Goal: Task Accomplishment & Management: Complete application form

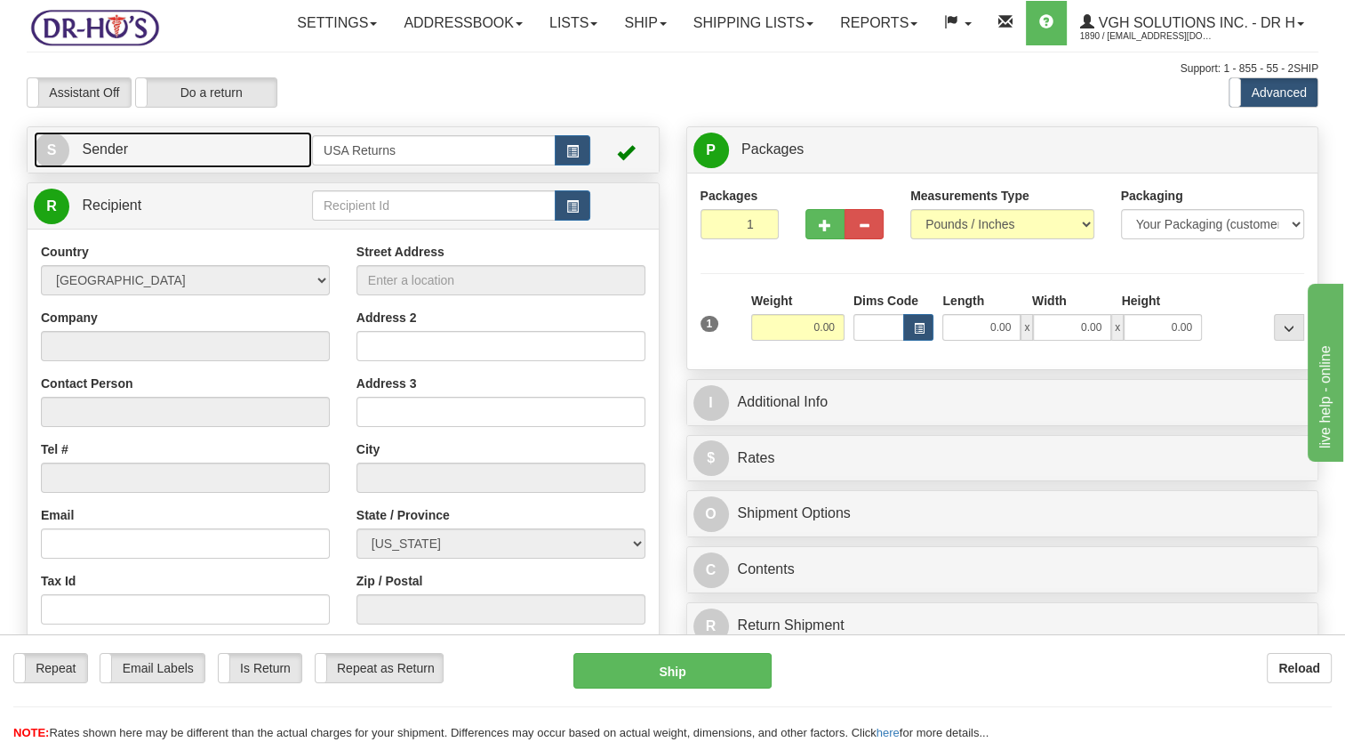
click at [235, 168] on link "S Sender" at bounding box center [173, 150] width 278 height 36
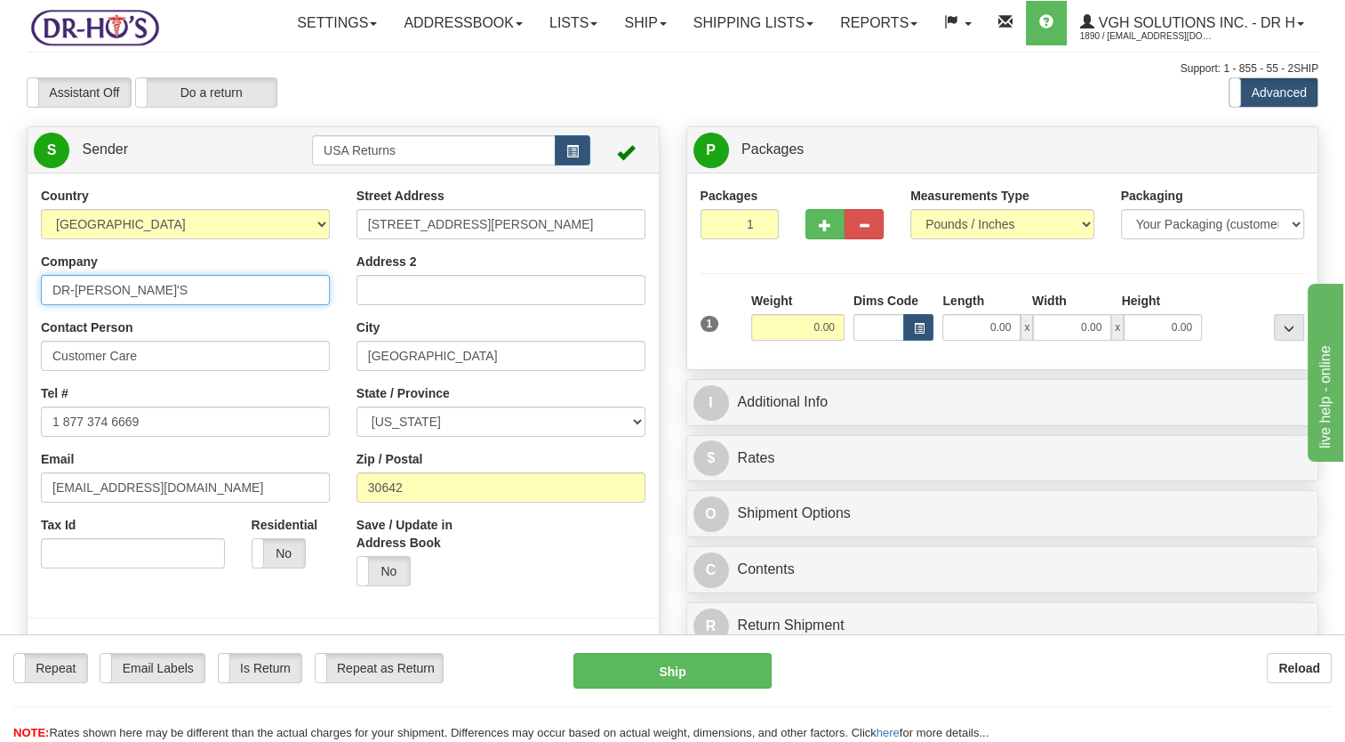
drag, startPoint x: 134, startPoint y: 345, endPoint x: 0, endPoint y: 363, distance: 135.4
click at [0, 360] on html "Training Course Close Toggle navigation Settings Shipping Preferences New Sende…" at bounding box center [672, 371] width 1345 height 742
paste input "[PERSON_NAME]"
type input "[PERSON_NAME]"
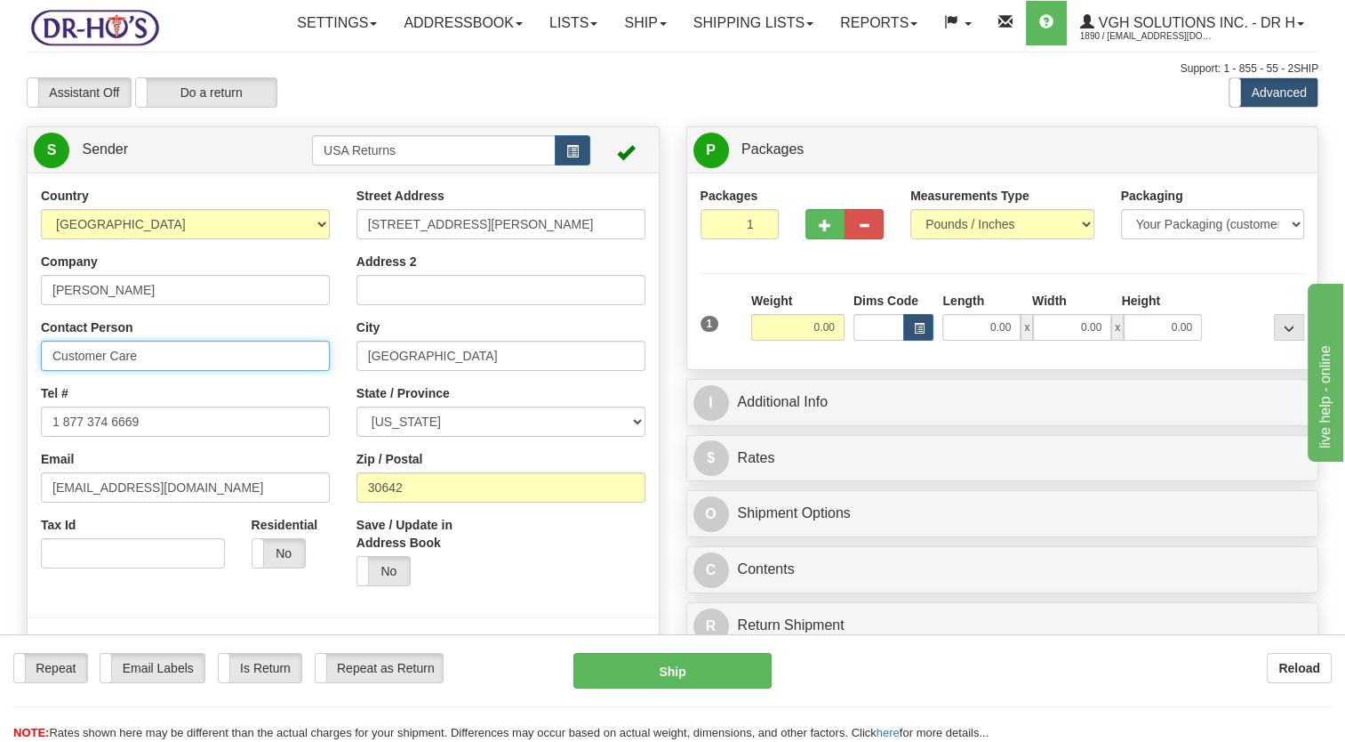
drag, startPoint x: 158, startPoint y: 392, endPoint x: 0, endPoint y: 443, distance: 166.2
click at [0, 441] on html "Training Course Close Toggle navigation Settings Shipping Preferences New Sende…" at bounding box center [672, 371] width 1345 height 742
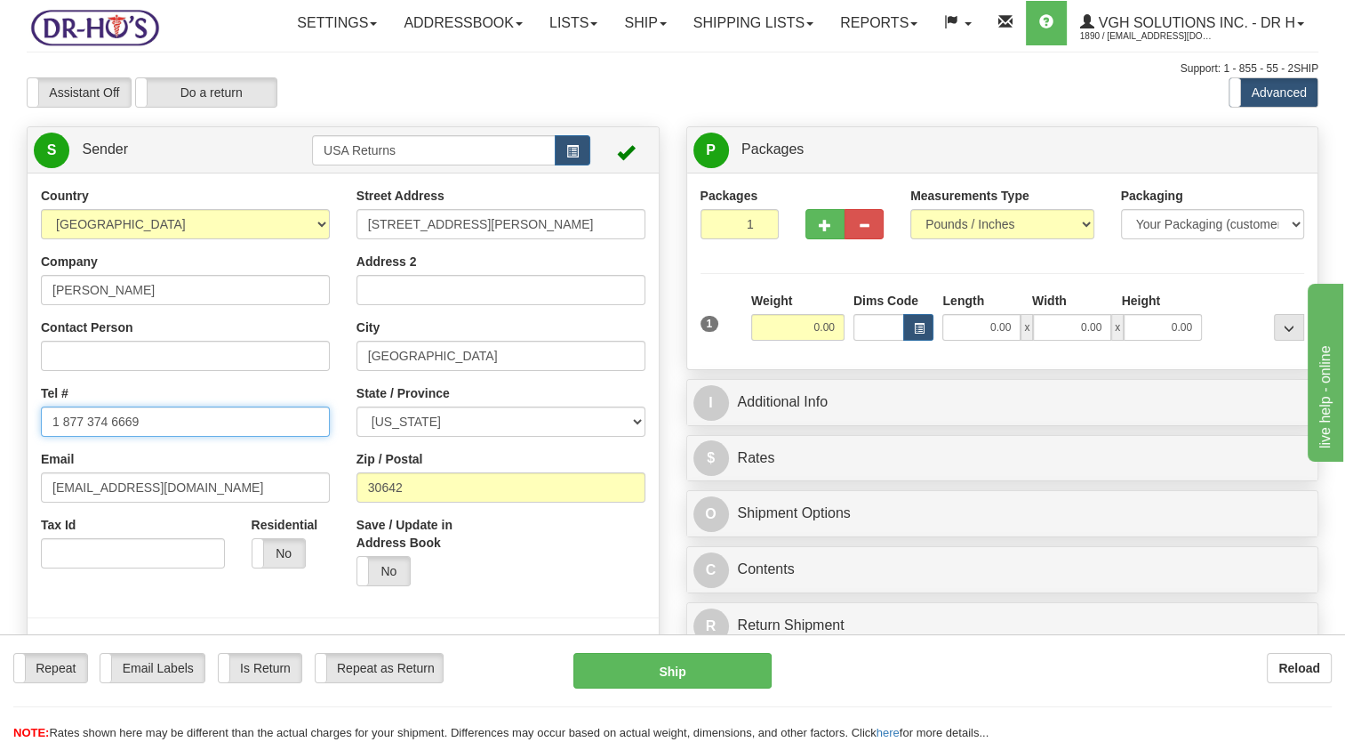
drag, startPoint x: -4, startPoint y: 471, endPoint x: 0, endPoint y: 487, distance: 16.4
click at [0, 486] on html "Training Course Close Toggle navigation Settings Shipping Preferences New Sende…" at bounding box center [672, 371] width 1345 height 742
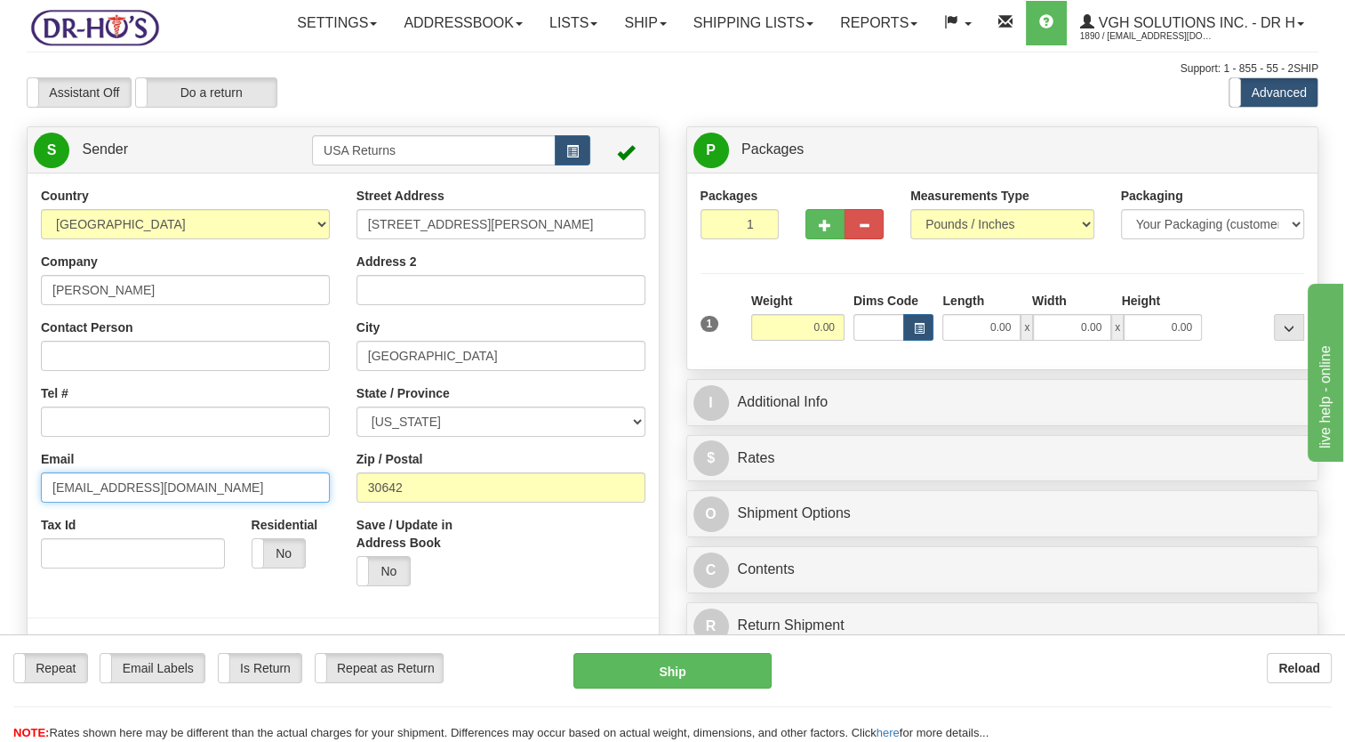
drag, startPoint x: 117, startPoint y: 532, endPoint x: 0, endPoint y: 545, distance: 118.1
click at [0, 545] on html "Training Course Close Toggle navigation Settings Shipping Preferences New Sende…" at bounding box center [672, 371] width 1345 height 742
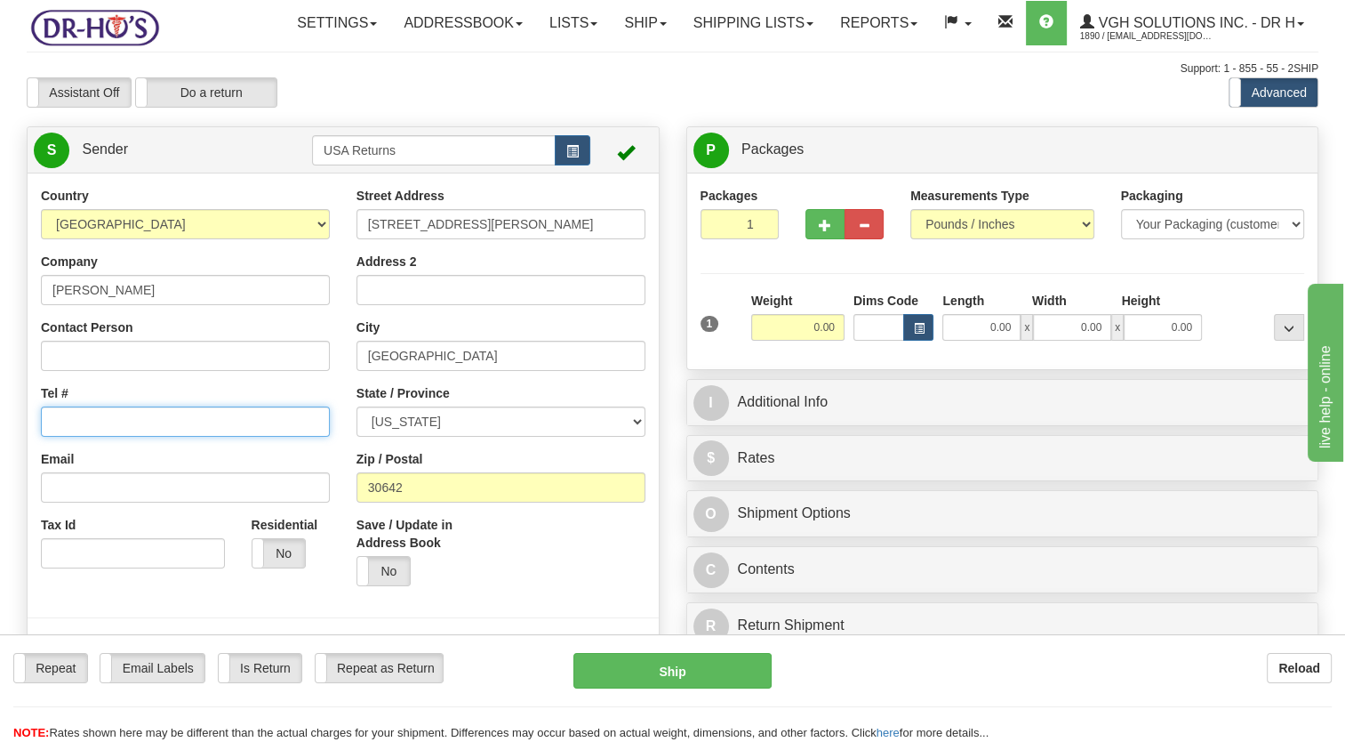
click at [121, 437] on input "Tel #" at bounding box center [185, 421] width 289 height 30
paste input "3018080492"
type input "3018080492"
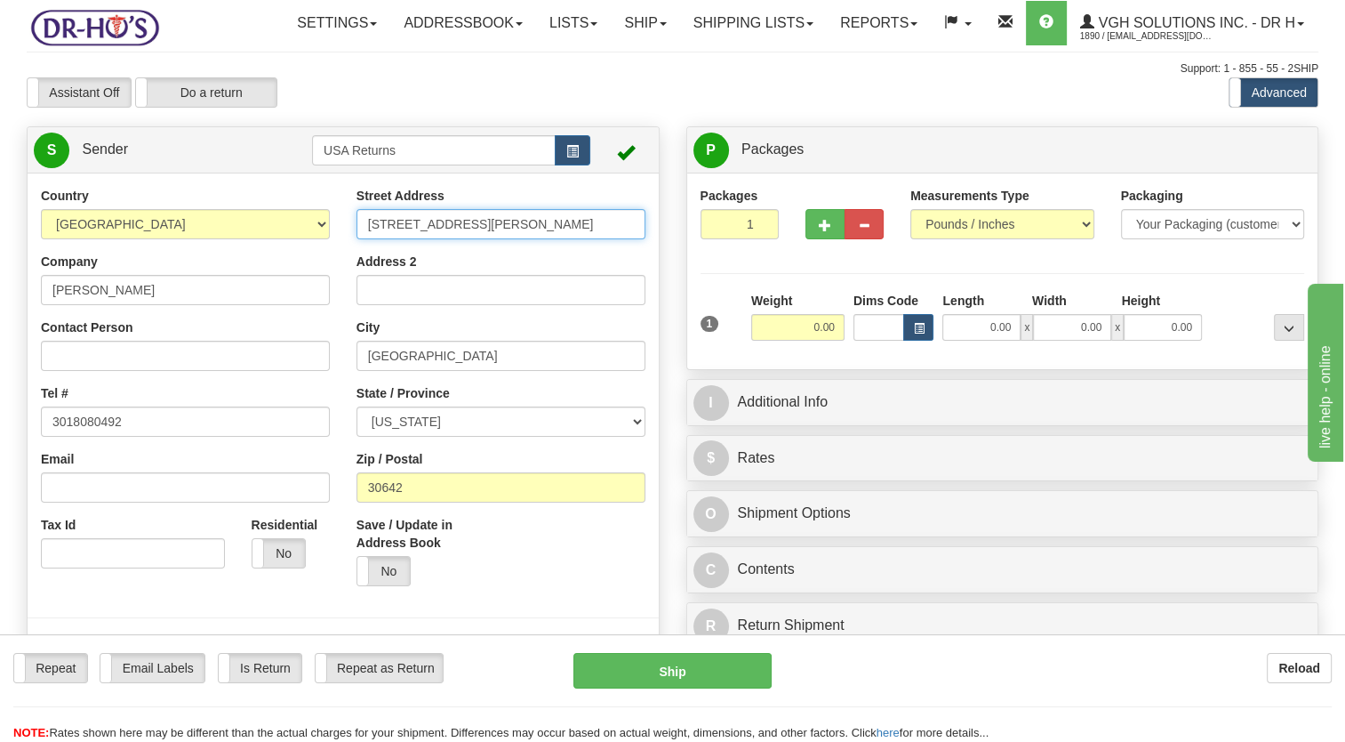
click at [153, 297] on div "Country [GEOGRAPHIC_DATA] [GEOGRAPHIC_DATA] [GEOGRAPHIC_DATA] [GEOGRAPHIC_DATA]…" at bounding box center [343, 433] width 631 height 493
paste input "[STREET_ADDRESS]"
type input "[STREET_ADDRESS]"
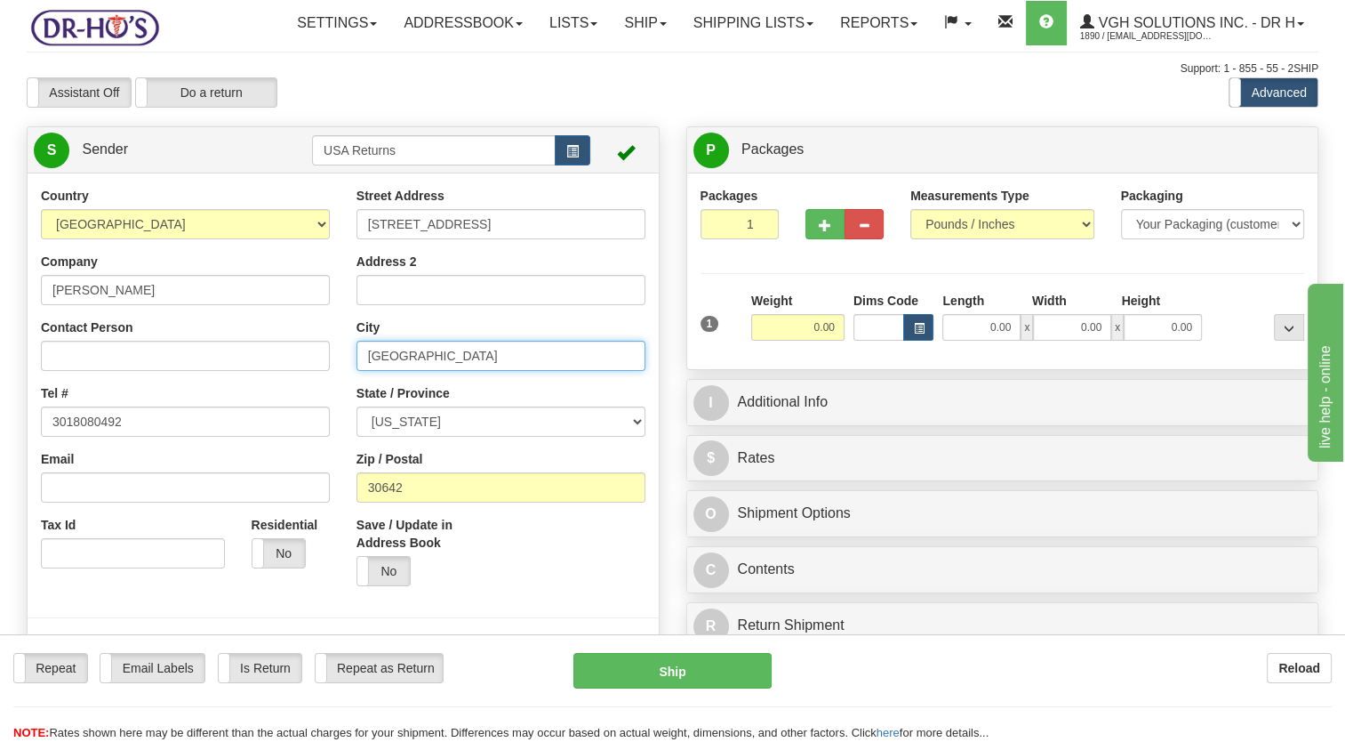
drag, startPoint x: 285, startPoint y: 408, endPoint x: 355, endPoint y: 410, distance: 69.4
click at [271, 411] on div "Country [GEOGRAPHIC_DATA] [GEOGRAPHIC_DATA] [GEOGRAPHIC_DATA] [GEOGRAPHIC_DATA]…" at bounding box center [343, 433] width 631 height 493
drag, startPoint x: 442, startPoint y: 406, endPoint x: 288, endPoint y: 419, distance: 154.3
click at [288, 419] on div "Country [GEOGRAPHIC_DATA] [GEOGRAPHIC_DATA] [GEOGRAPHIC_DATA] [GEOGRAPHIC_DATA]…" at bounding box center [343, 433] width 631 height 493
paste input "[GEOGRAPHIC_DATA]"
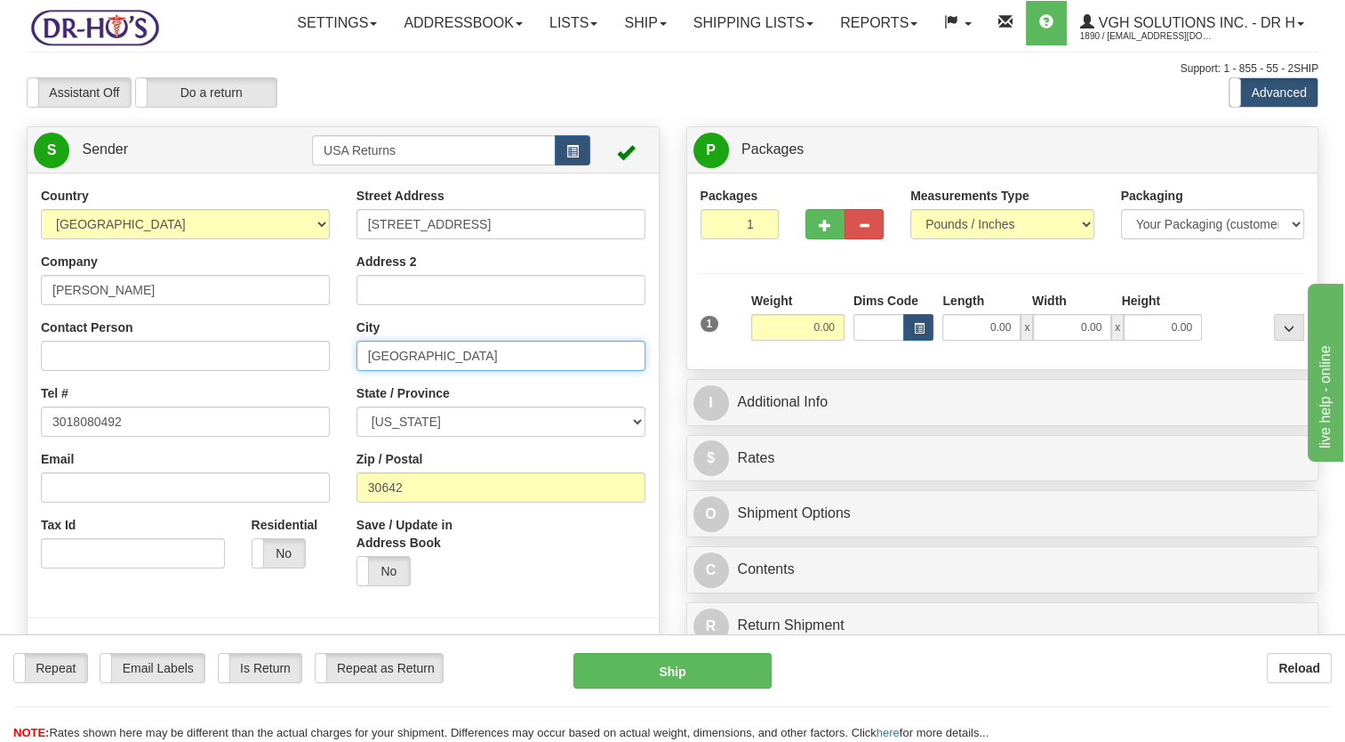
type input "[GEOGRAPHIC_DATA]"
click at [442, 437] on select "[US_STATE] [US_STATE] [US_STATE] [US_STATE] Armed Forces America Armed Forces E…" at bounding box center [501, 421] width 289 height 30
select select "MD"
click at [357, 437] on select "[US_STATE] [US_STATE] [US_STATE] [US_STATE] Armed Forces America Armed Forces E…" at bounding box center [501, 421] width 289 height 30
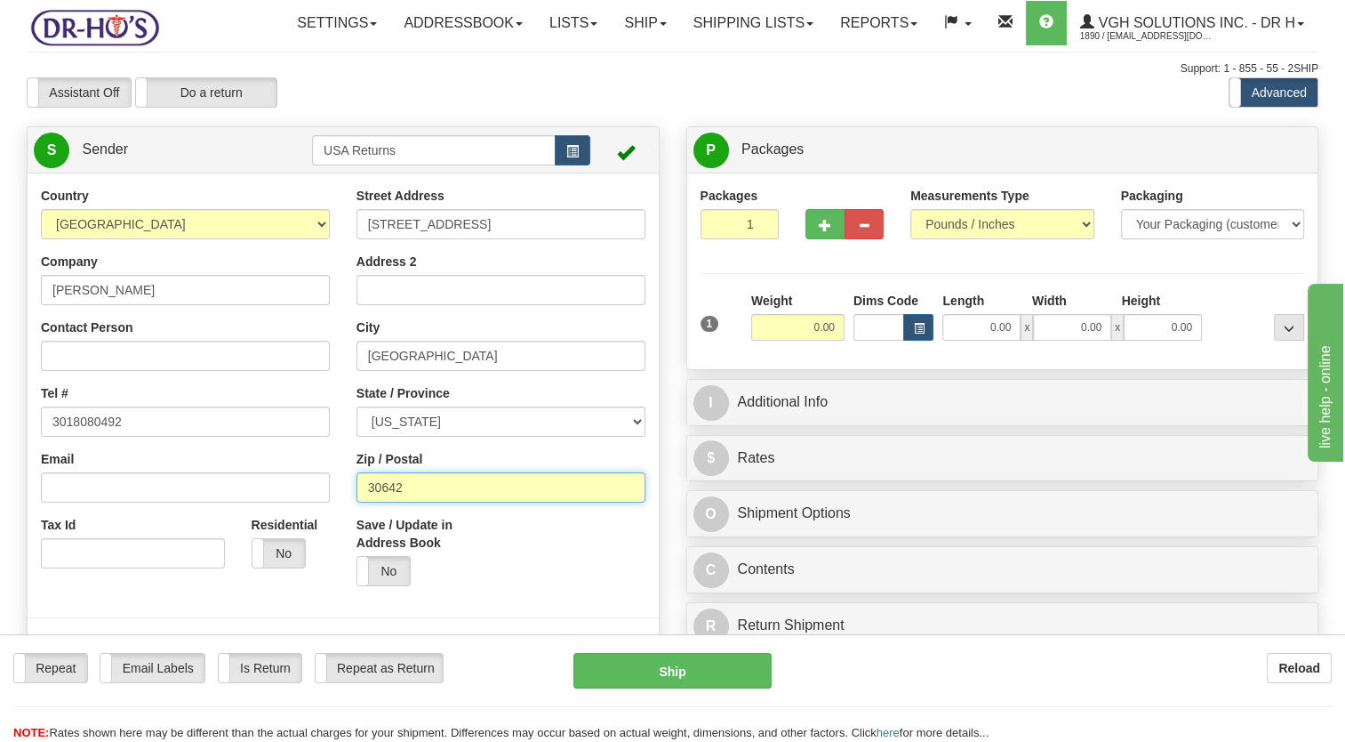
drag, startPoint x: 321, startPoint y: 542, endPoint x: 303, endPoint y: 545, distance: 18.0
click at [302, 544] on div "Country [GEOGRAPHIC_DATA] [GEOGRAPHIC_DATA] [GEOGRAPHIC_DATA] [GEOGRAPHIC_DATA]…" at bounding box center [343, 433] width 631 height 493
paste input "20743,"
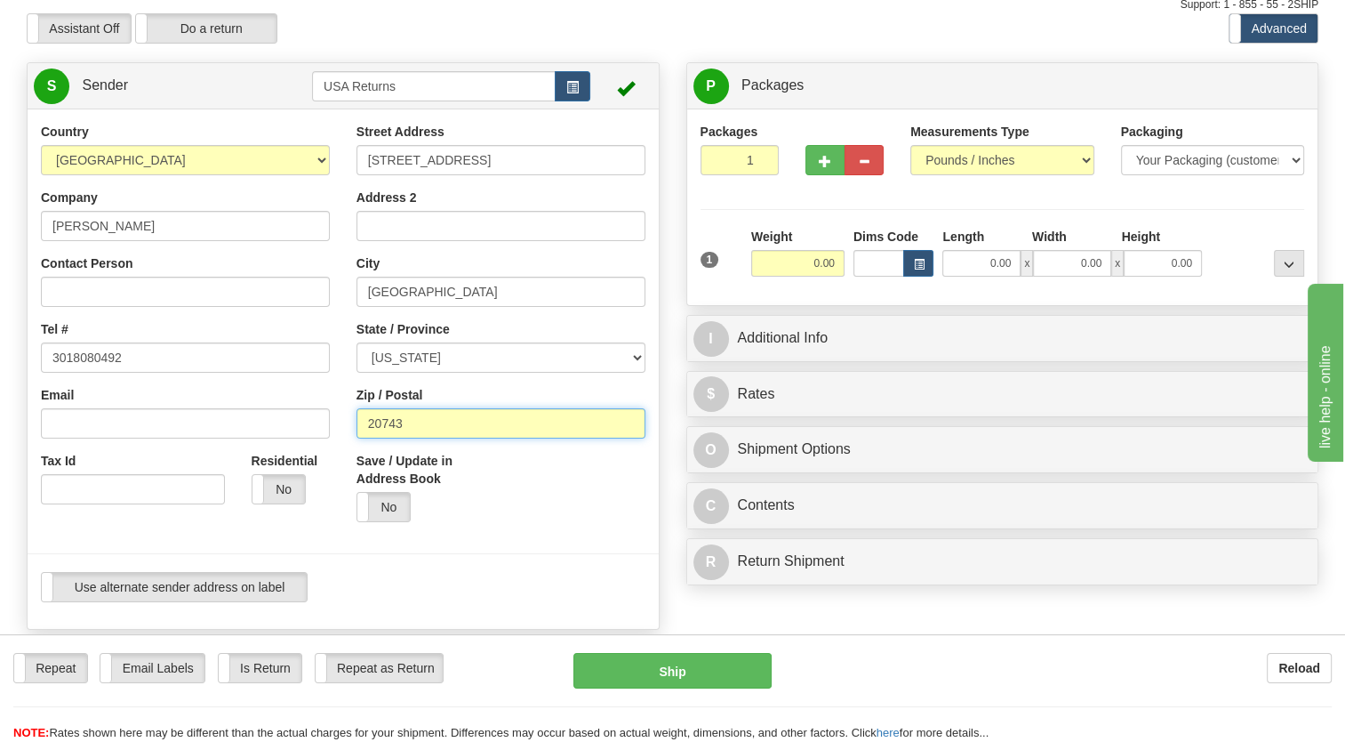
scroll to position [267, 0]
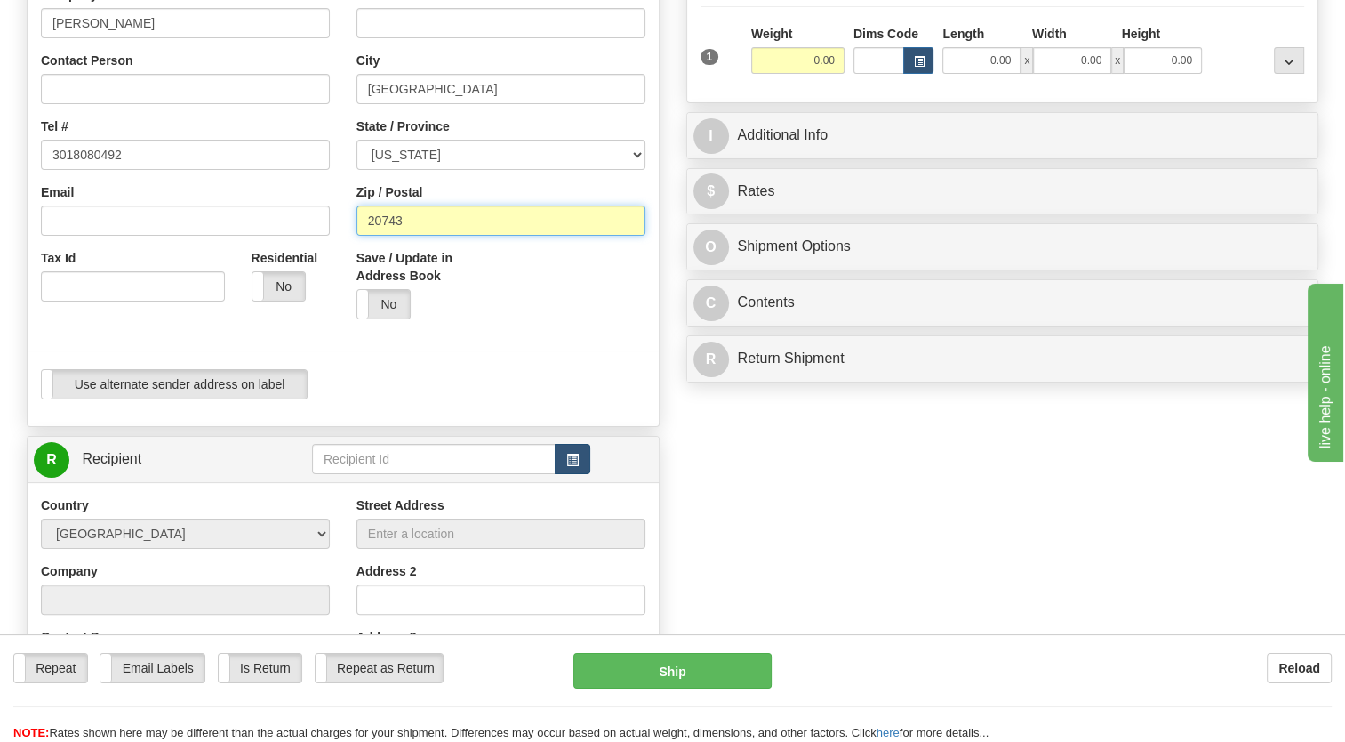
type input "20743"
click at [574, 466] on span "button" at bounding box center [572, 460] width 12 height 12
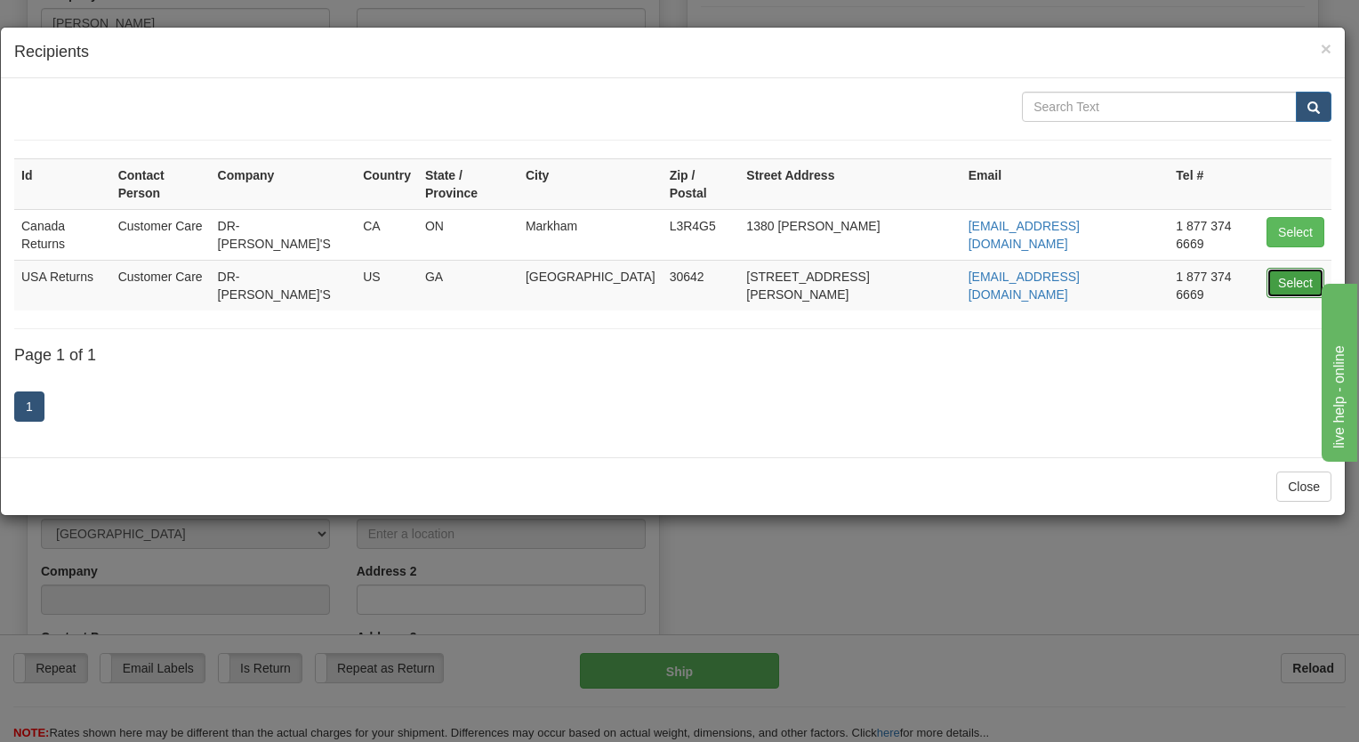
click at [1280, 268] on button "Select" at bounding box center [1295, 283] width 58 height 30
type input "USA Returns"
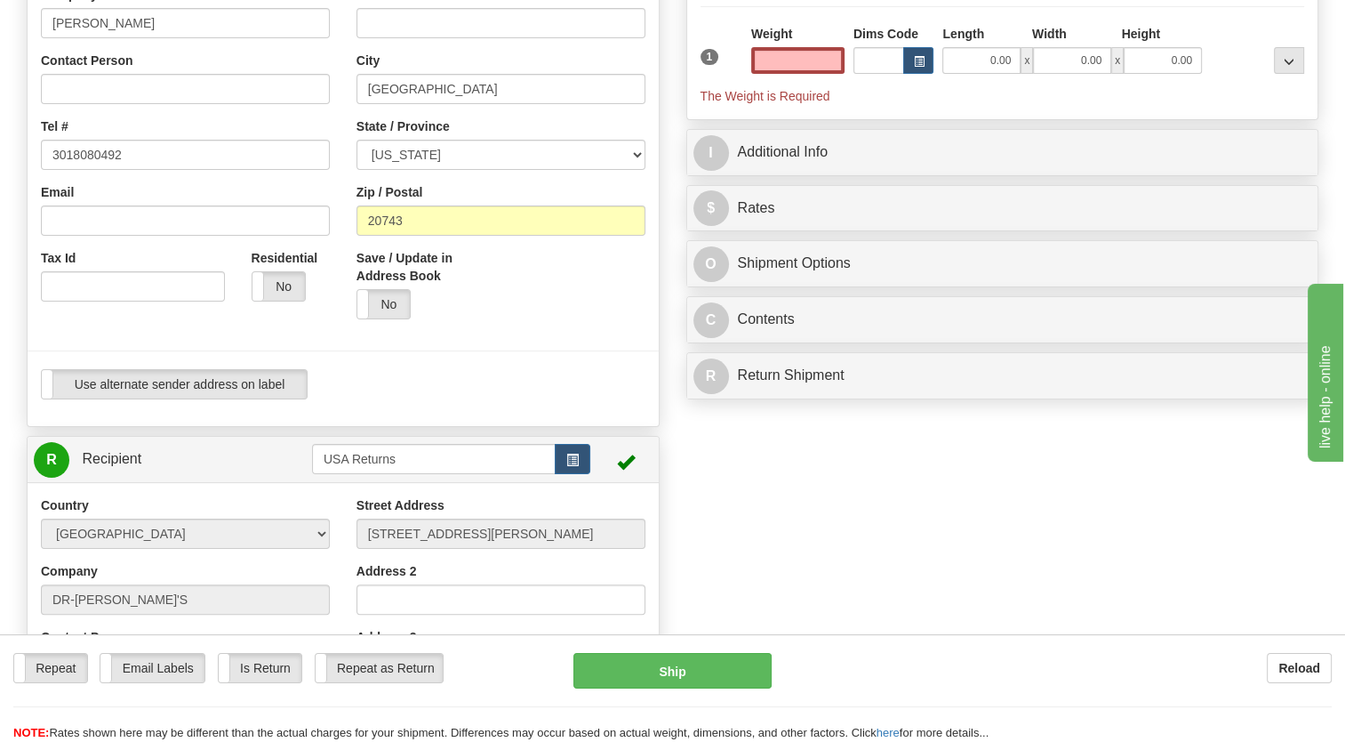
type input "0.00"
click at [533, 369] on div at bounding box center [343, 351] width 658 height 36
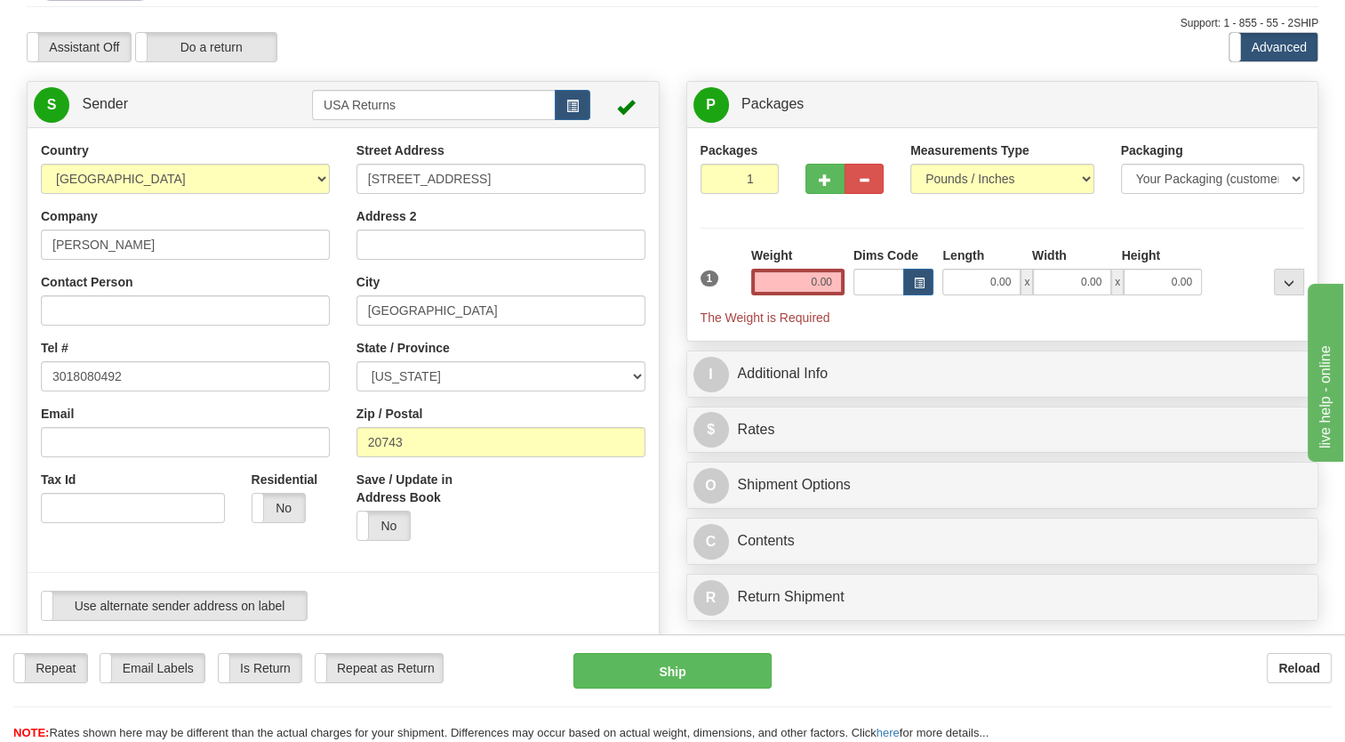
scroll to position [0, 0]
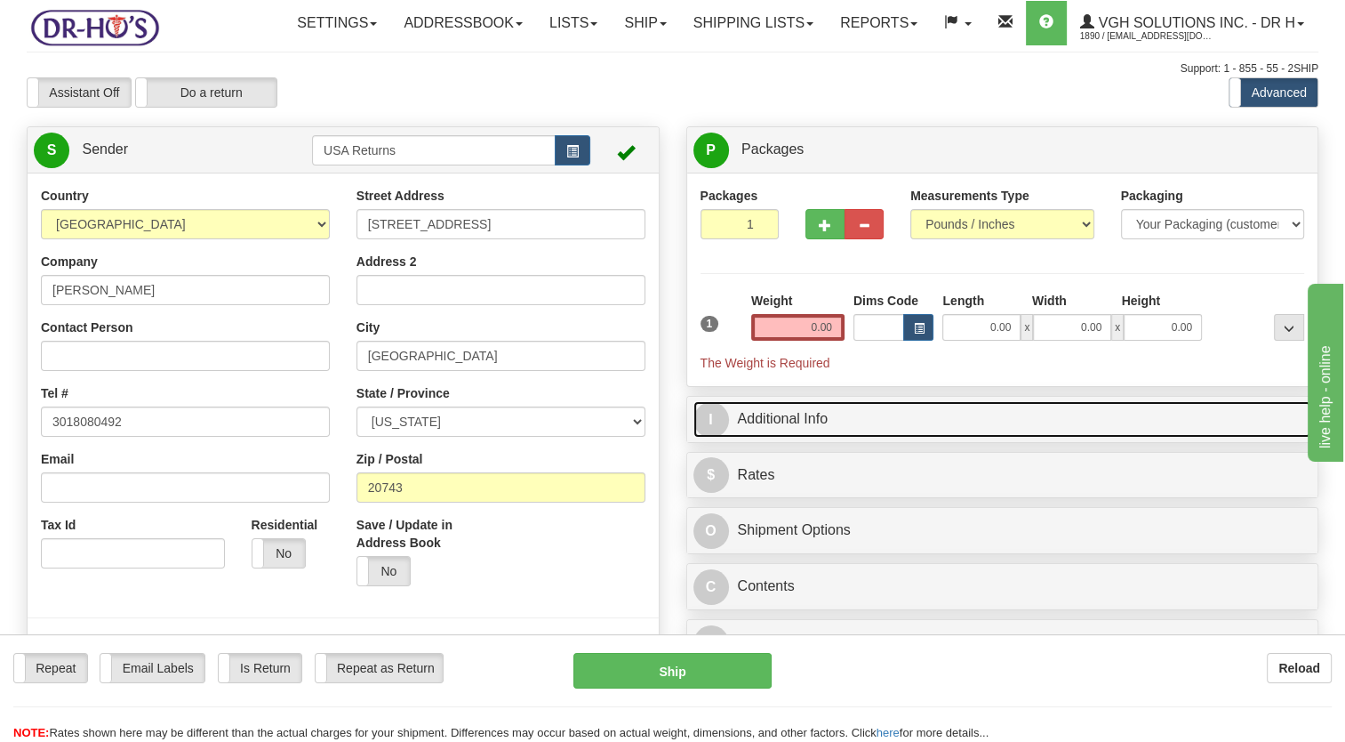
click at [742, 437] on link "I Additional Info" at bounding box center [1002, 419] width 619 height 36
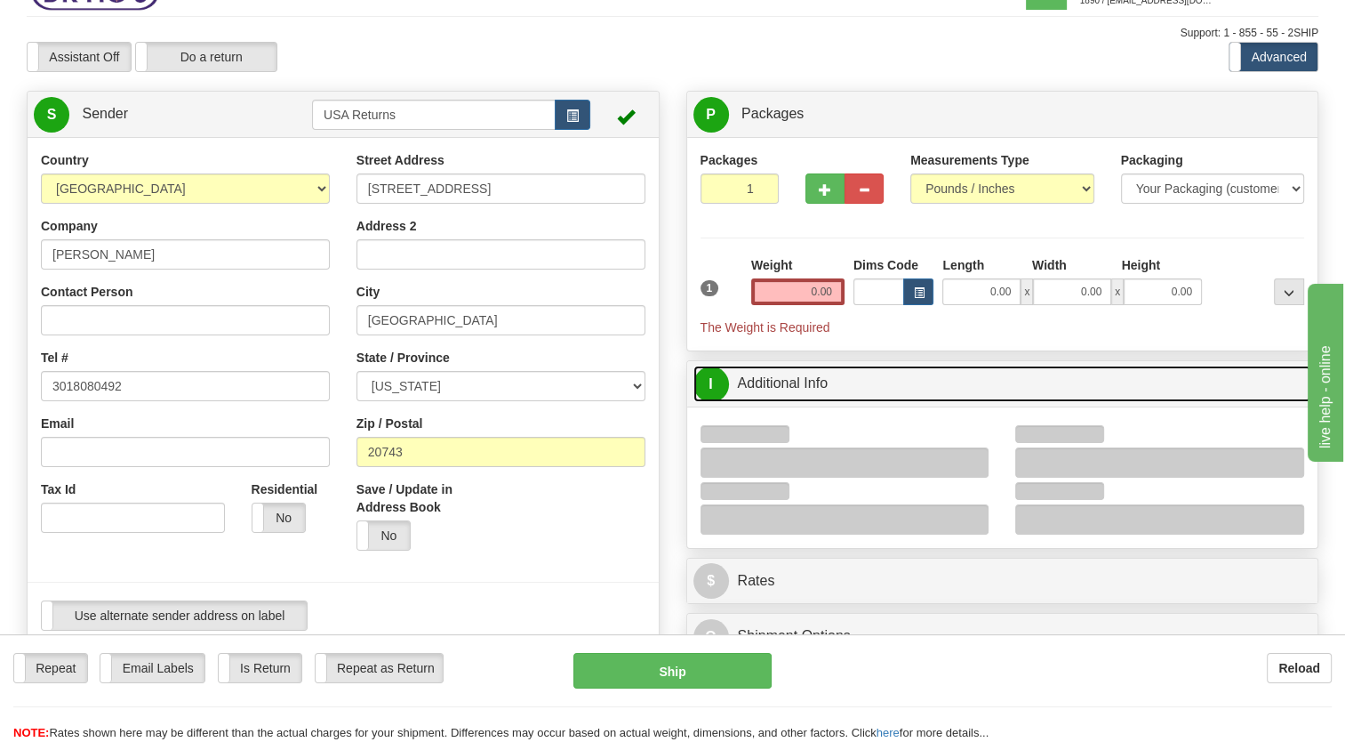
scroll to position [178, 0]
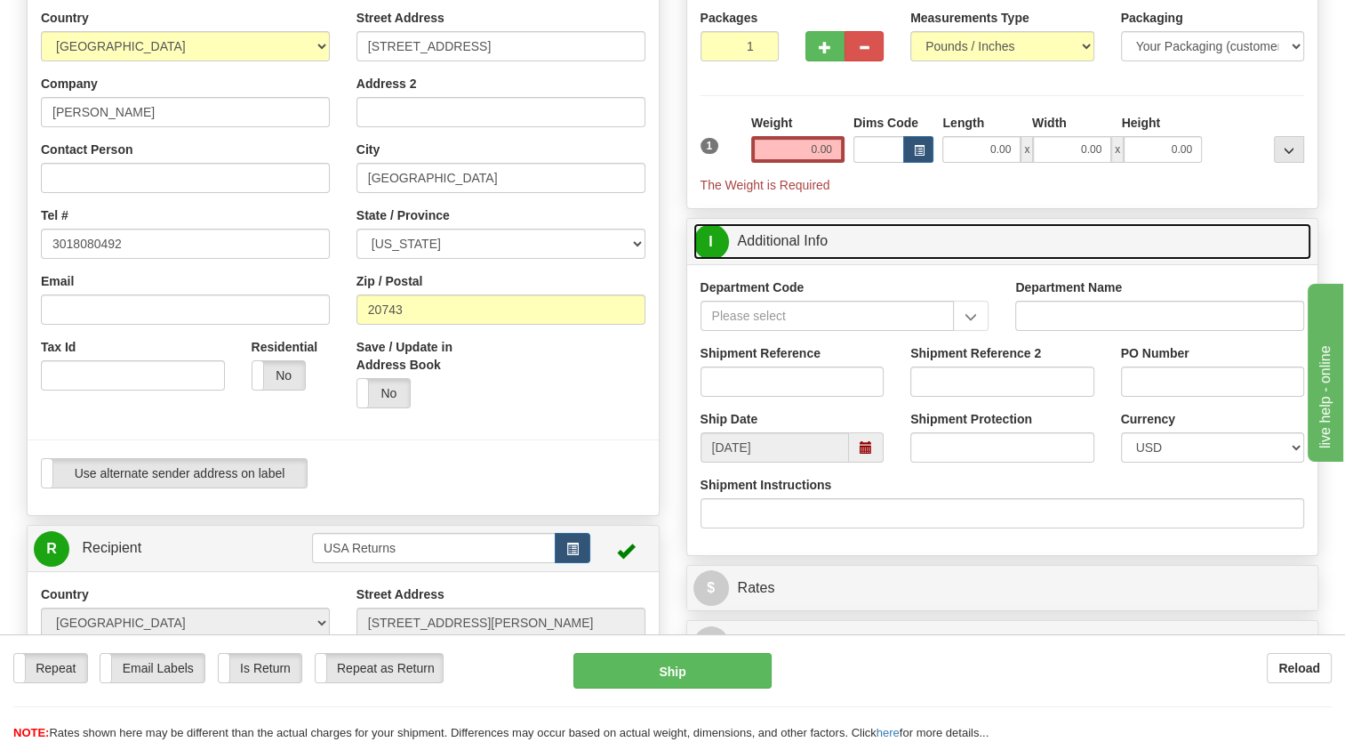
click at [869, 462] on span at bounding box center [866, 447] width 35 height 30
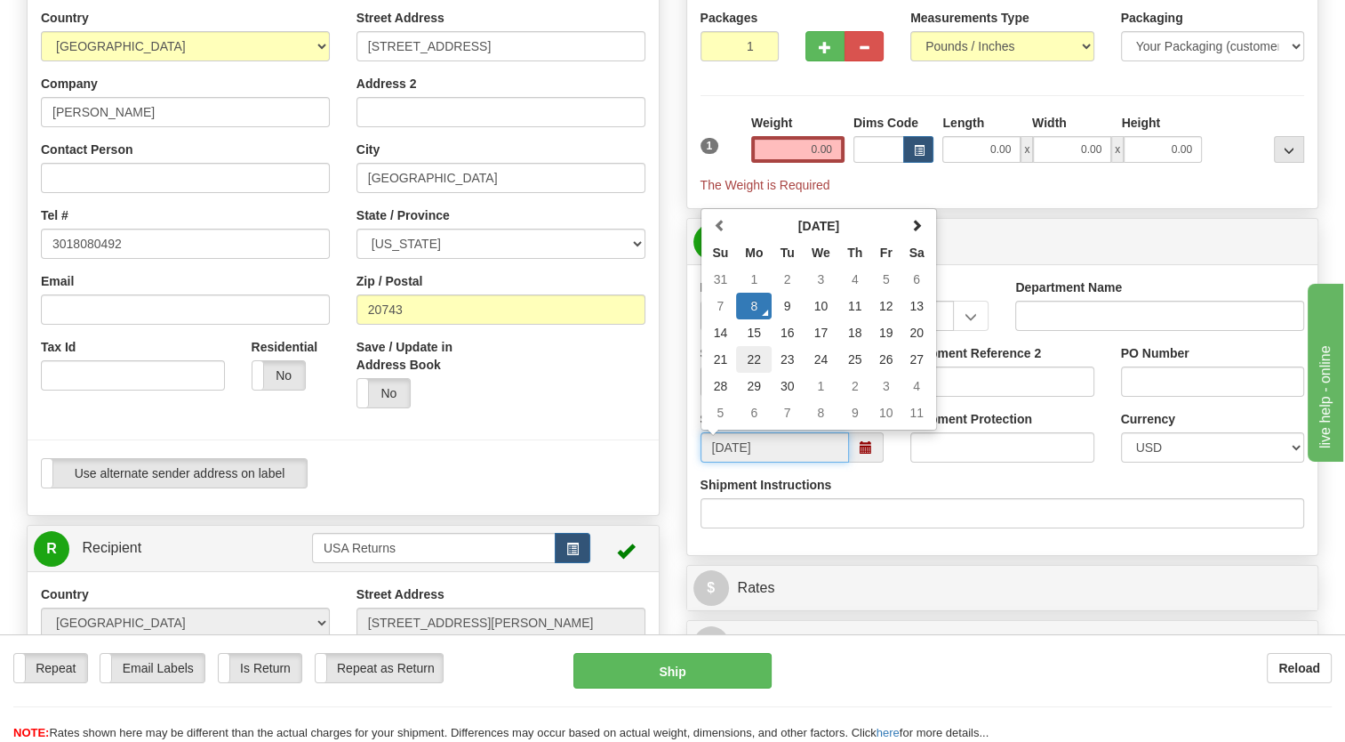
click at [763, 373] on td "22" at bounding box center [754, 359] width 36 height 27
type input "[DATE]"
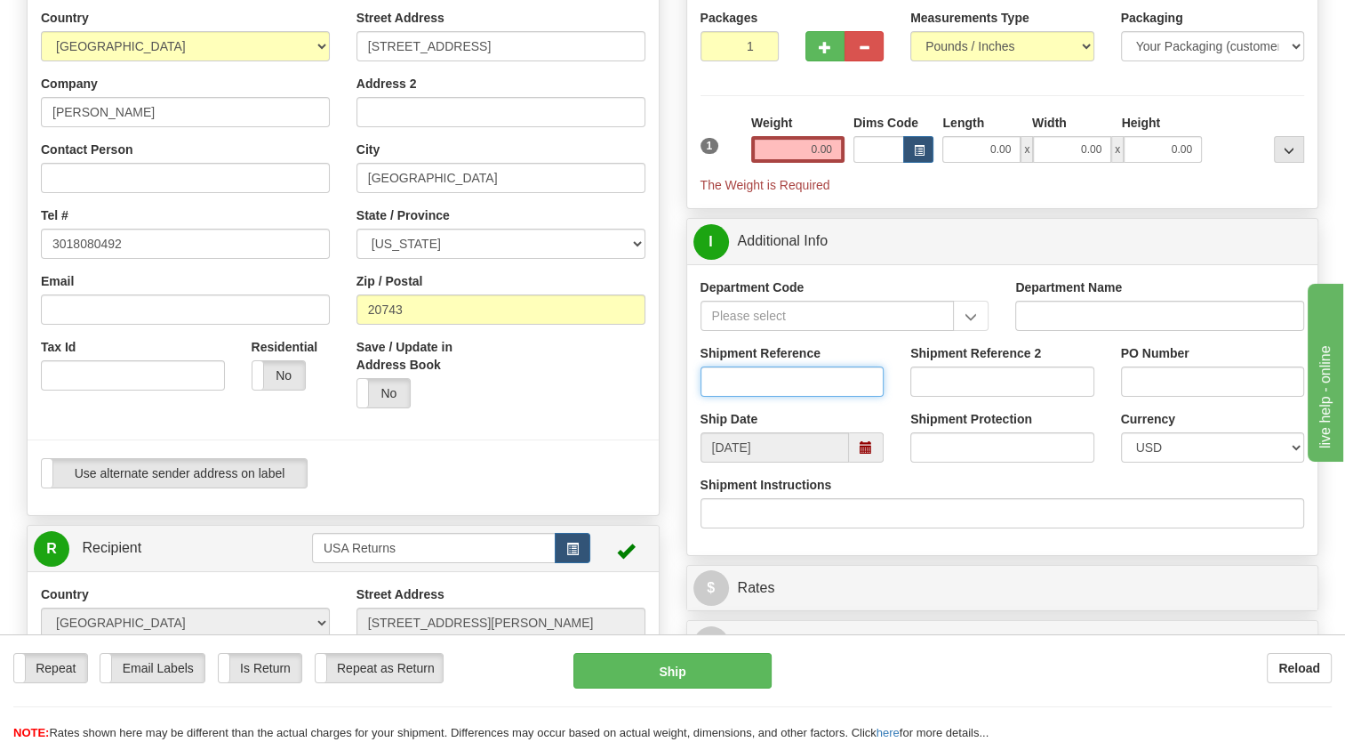
click at [748, 397] on input "Shipment Reference" at bounding box center [793, 381] width 184 height 30
paste input "CU25807438"
type input "CU25807438"
click at [790, 208] on div "Packages 1 1 Measurements Type" at bounding box center [1002, 101] width 631 height 213
click at [804, 163] on input "0.00" at bounding box center [797, 149] width 93 height 27
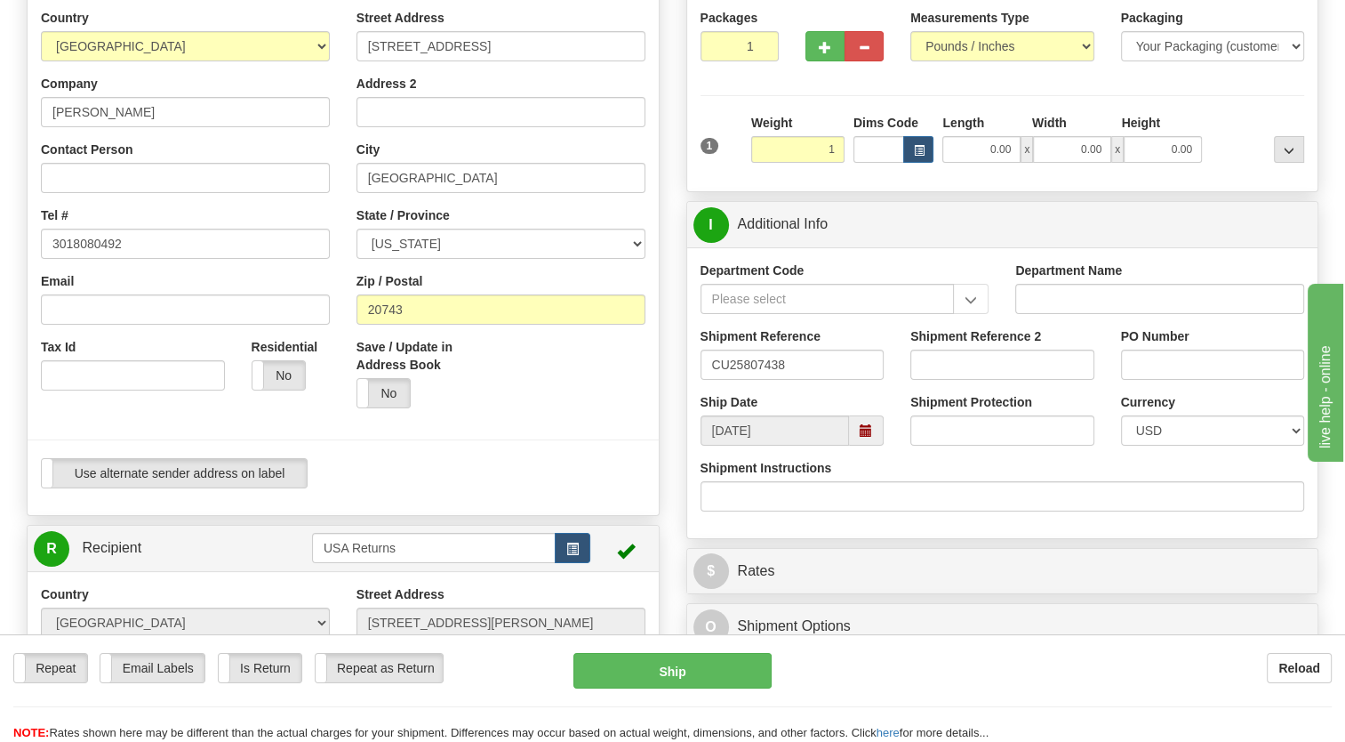
type input "1.00"
click at [728, 154] on div "1" at bounding box center [721, 134] width 51 height 40
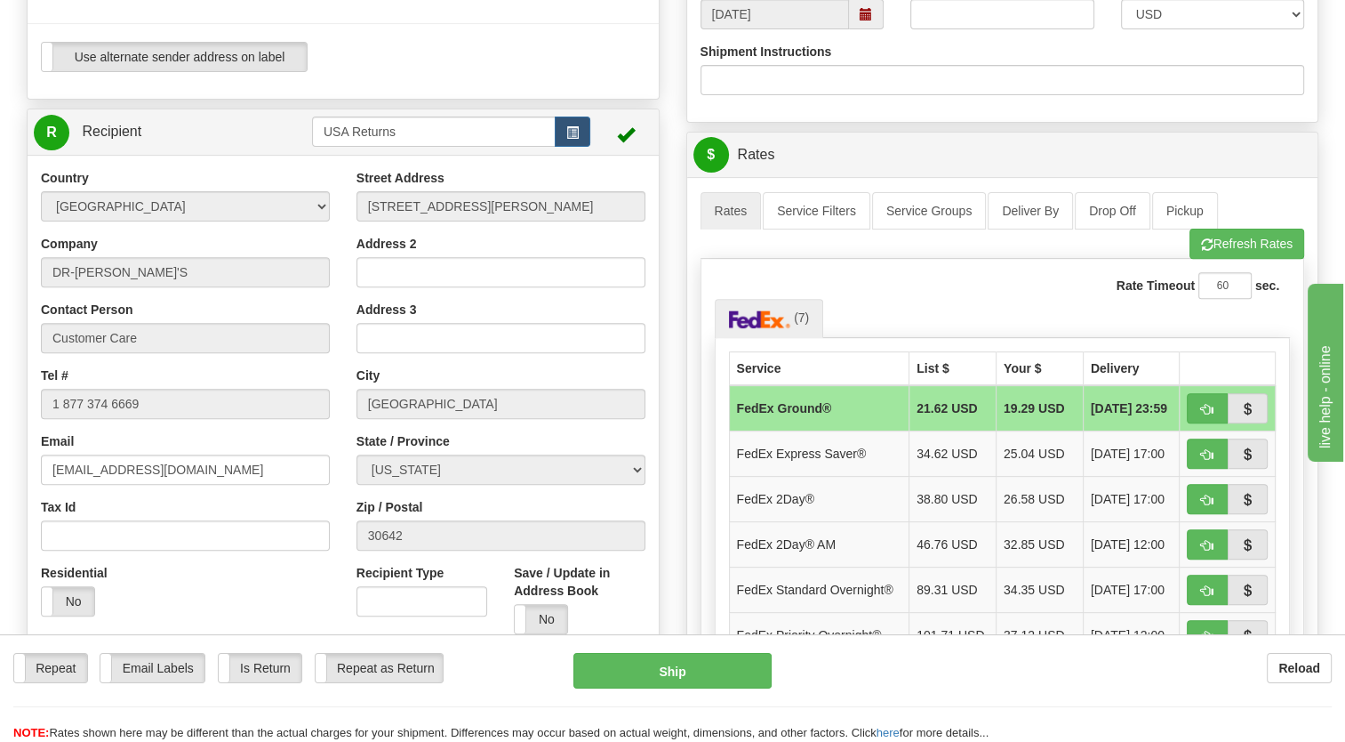
scroll to position [622, 0]
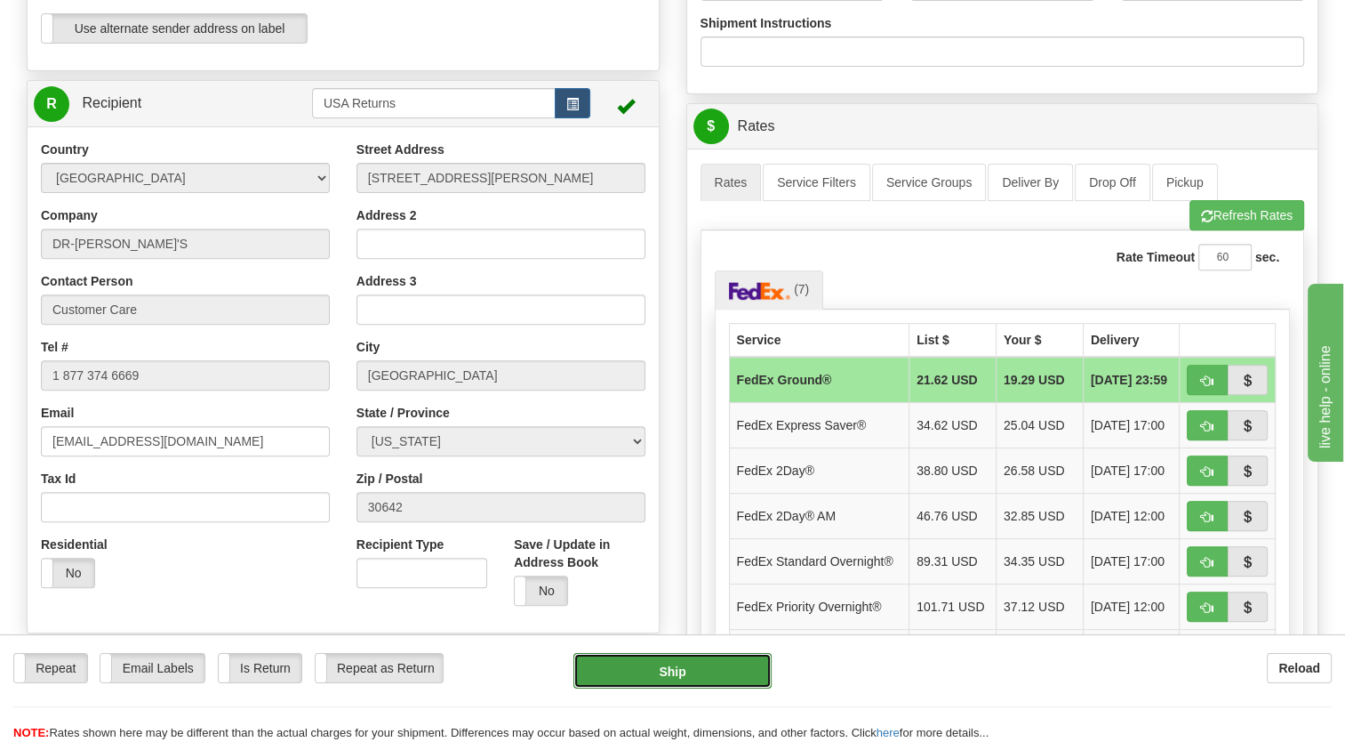
click at [669, 661] on button "Ship" at bounding box center [671, 671] width 197 height 36
type input "92"
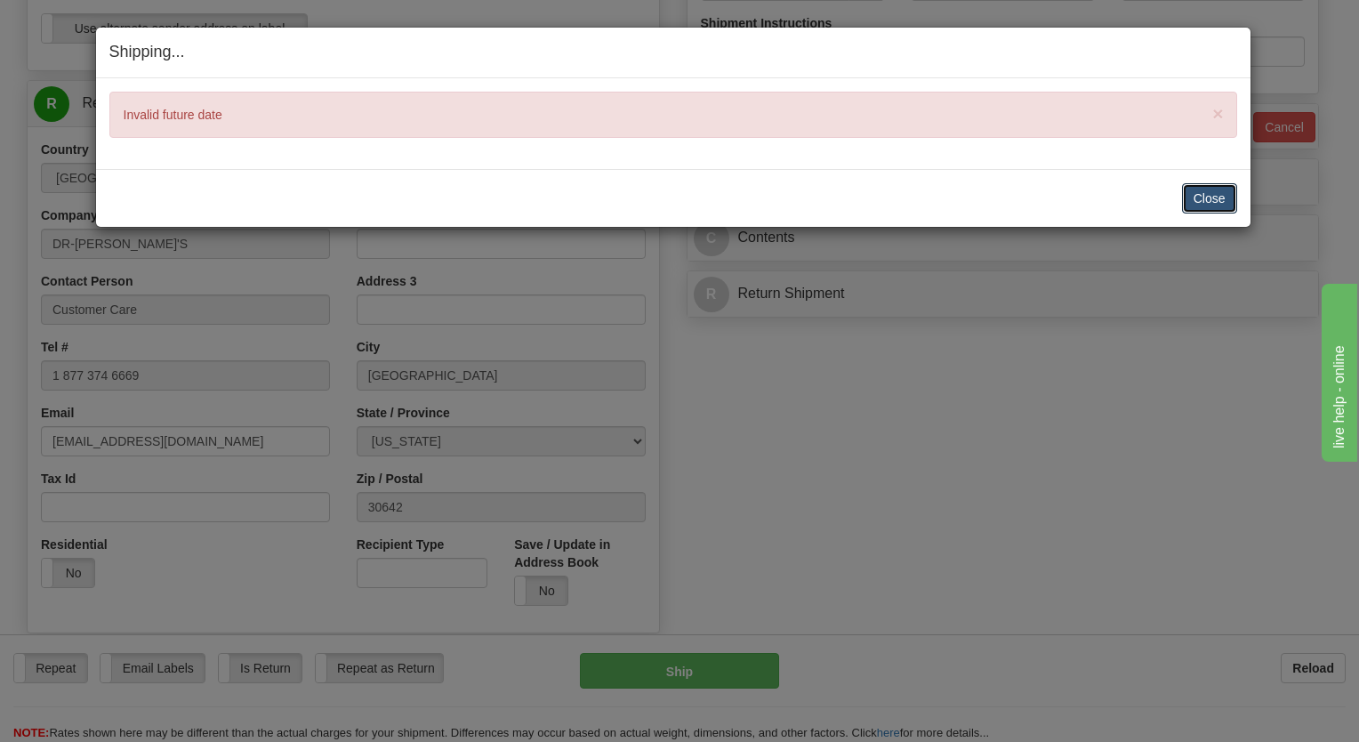
drag, startPoint x: 1215, startPoint y: 201, endPoint x: 1166, endPoint y: 204, distance: 49.0
click at [1215, 201] on button "Close" at bounding box center [1209, 198] width 55 height 30
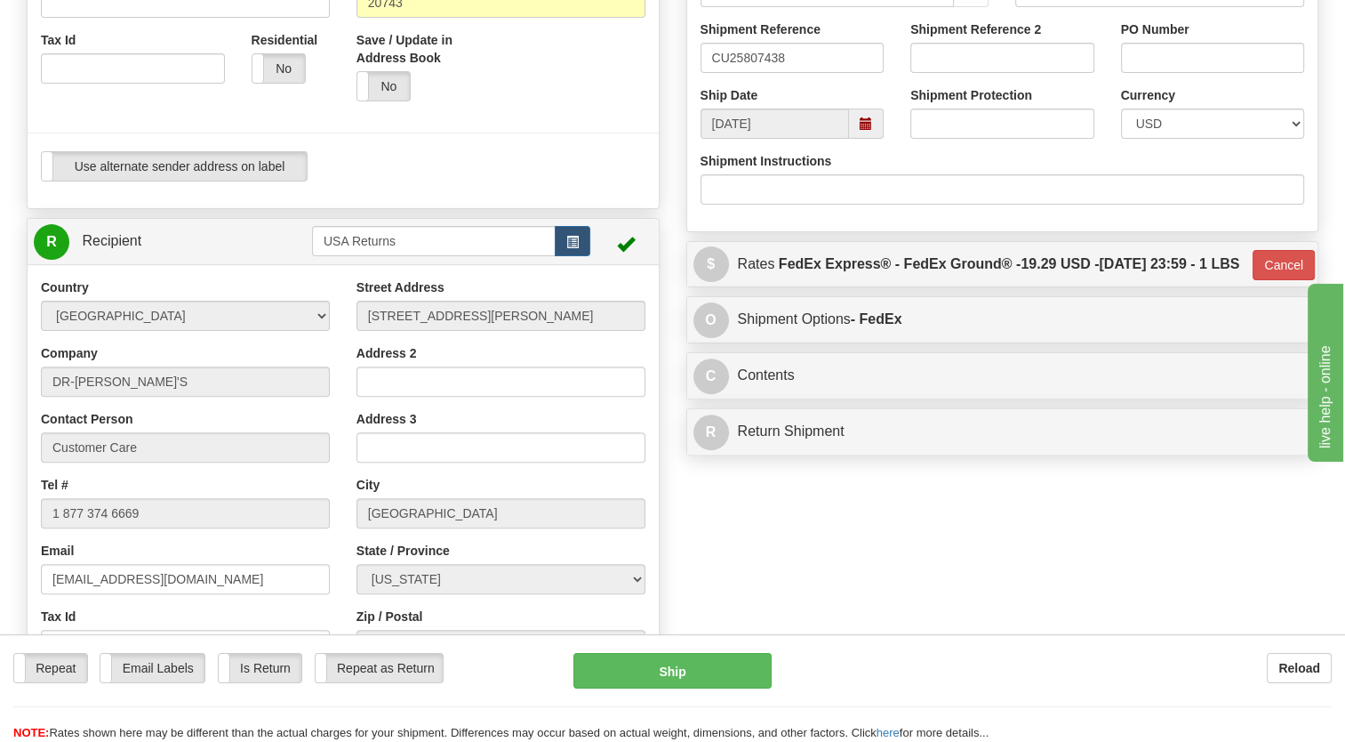
scroll to position [445, 0]
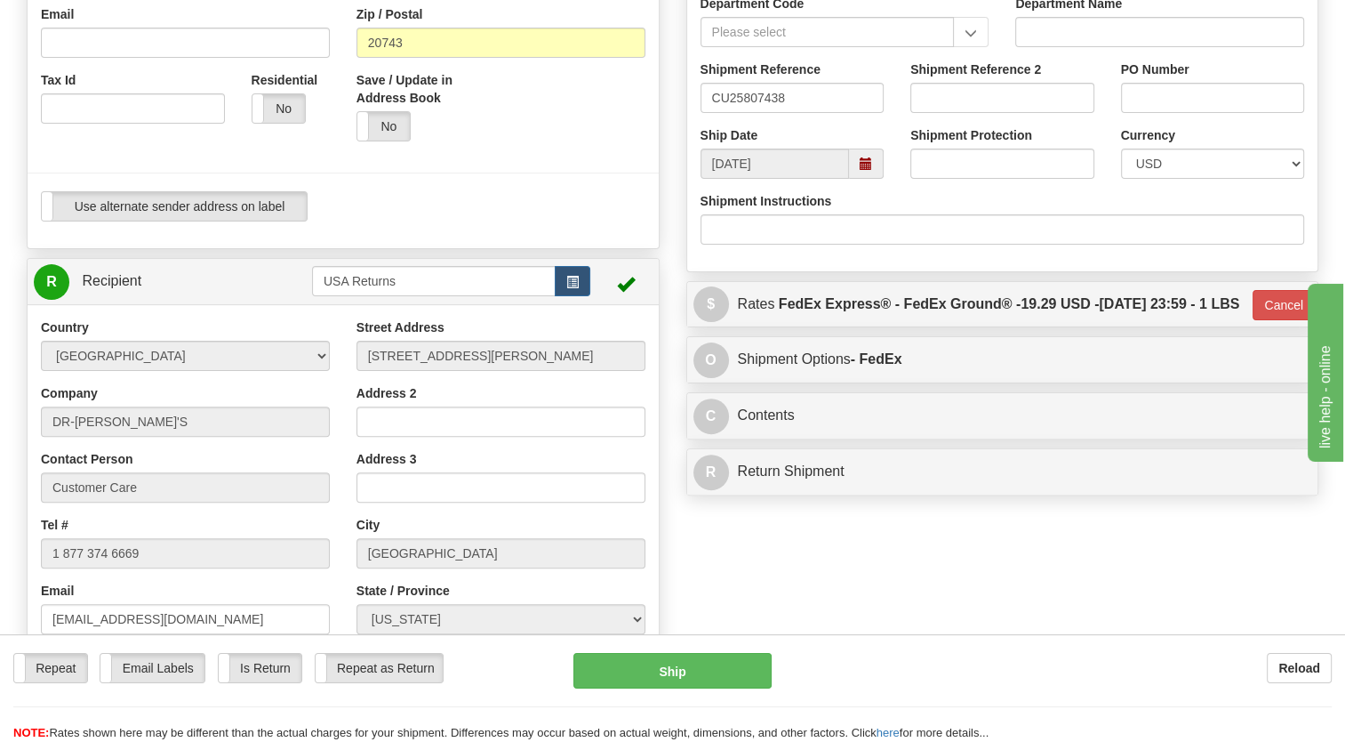
click at [851, 179] on span at bounding box center [866, 163] width 35 height 30
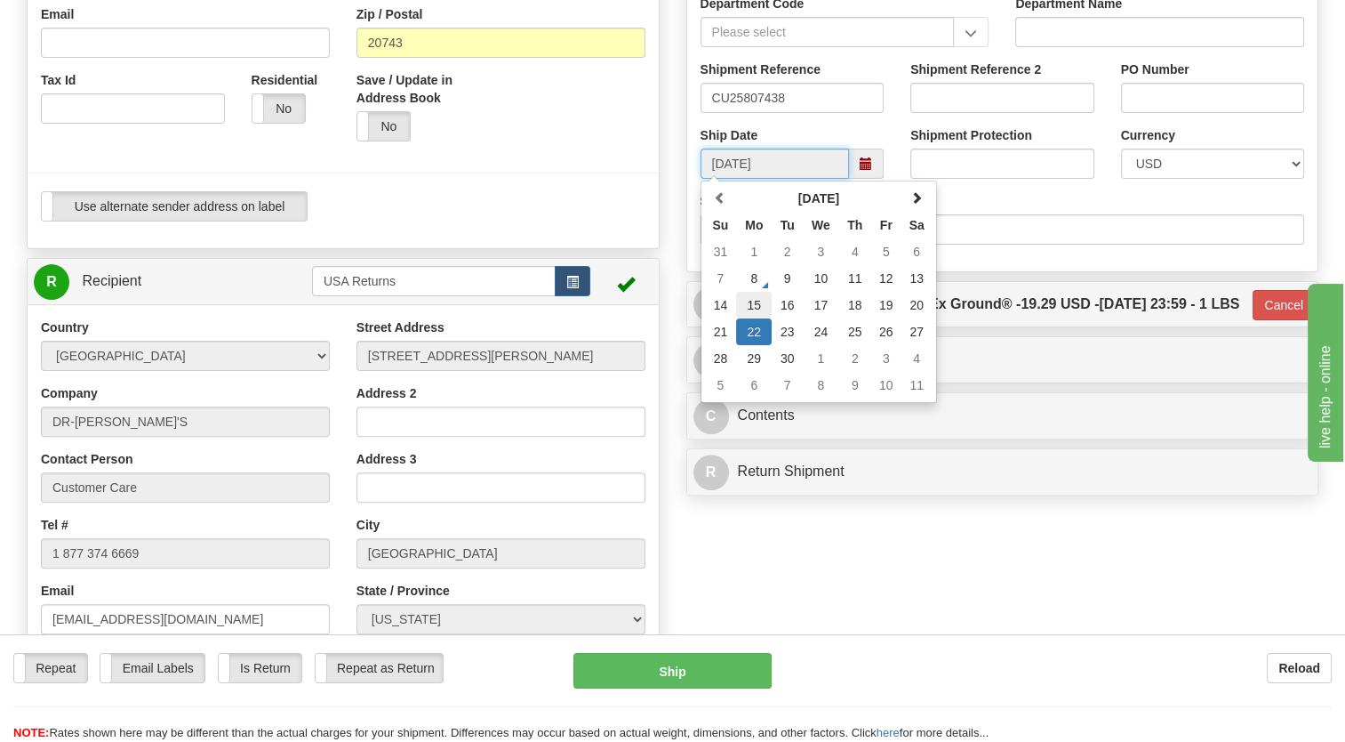
click at [754, 318] on td "15" at bounding box center [754, 305] width 36 height 27
type input "[DATE]"
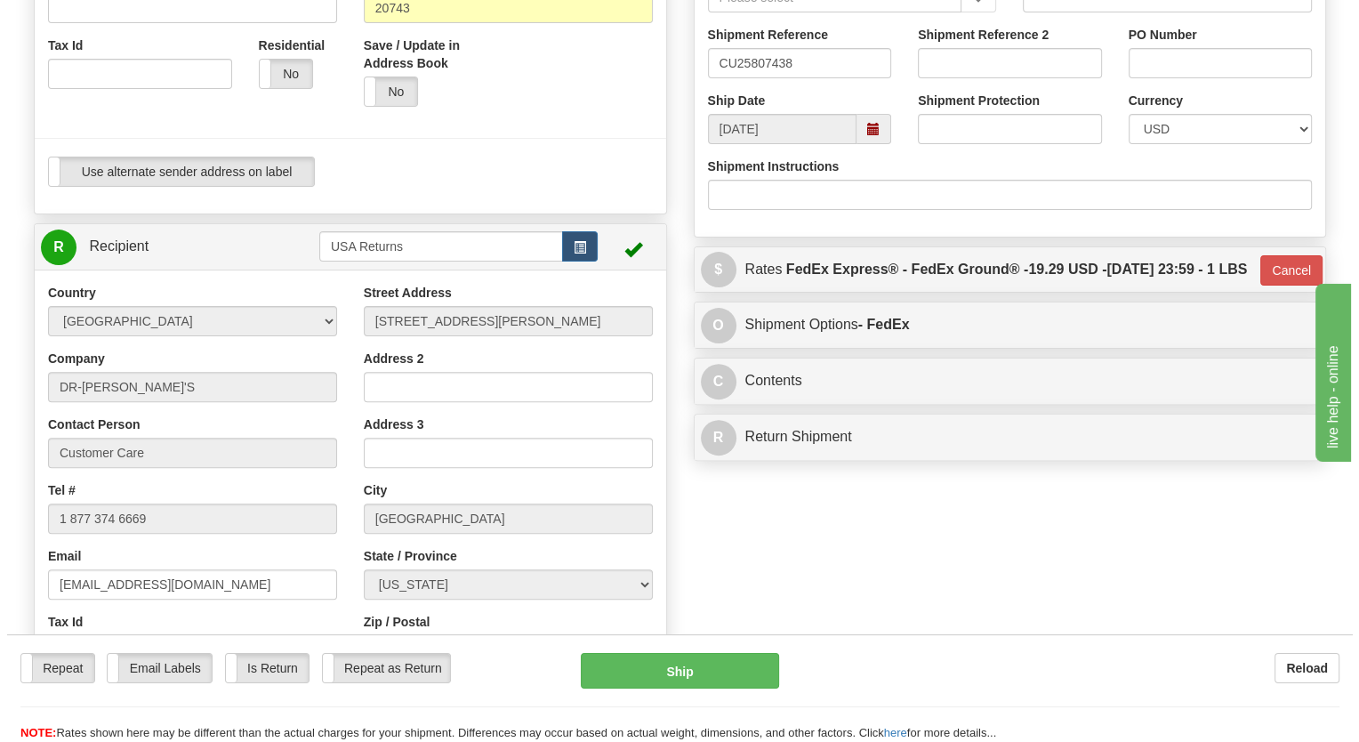
scroll to position [711, 0]
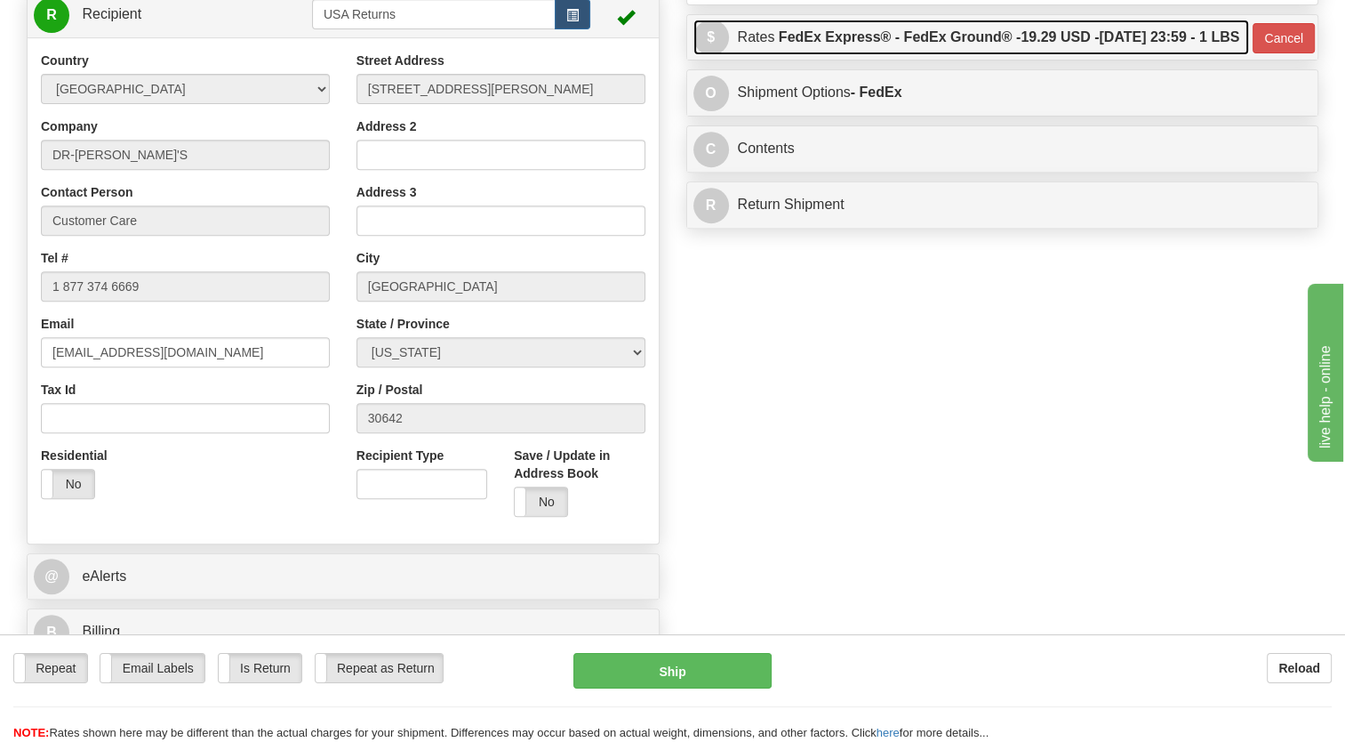
click at [838, 55] on label "FedEx Express® - FedEx Ground® - 19.29 USD - [DATE] 23:59 - 1 LBS" at bounding box center [1009, 38] width 461 height 36
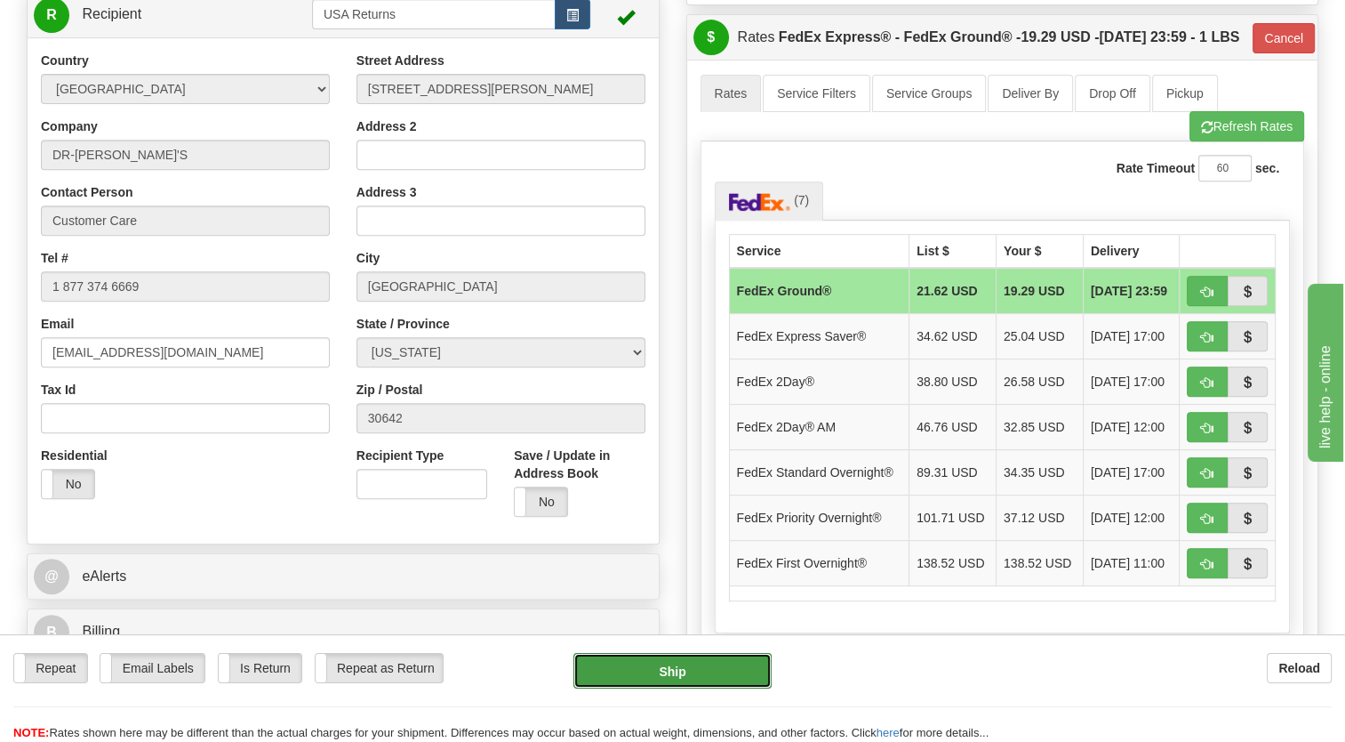
click at [673, 669] on button "Ship" at bounding box center [671, 671] width 197 height 36
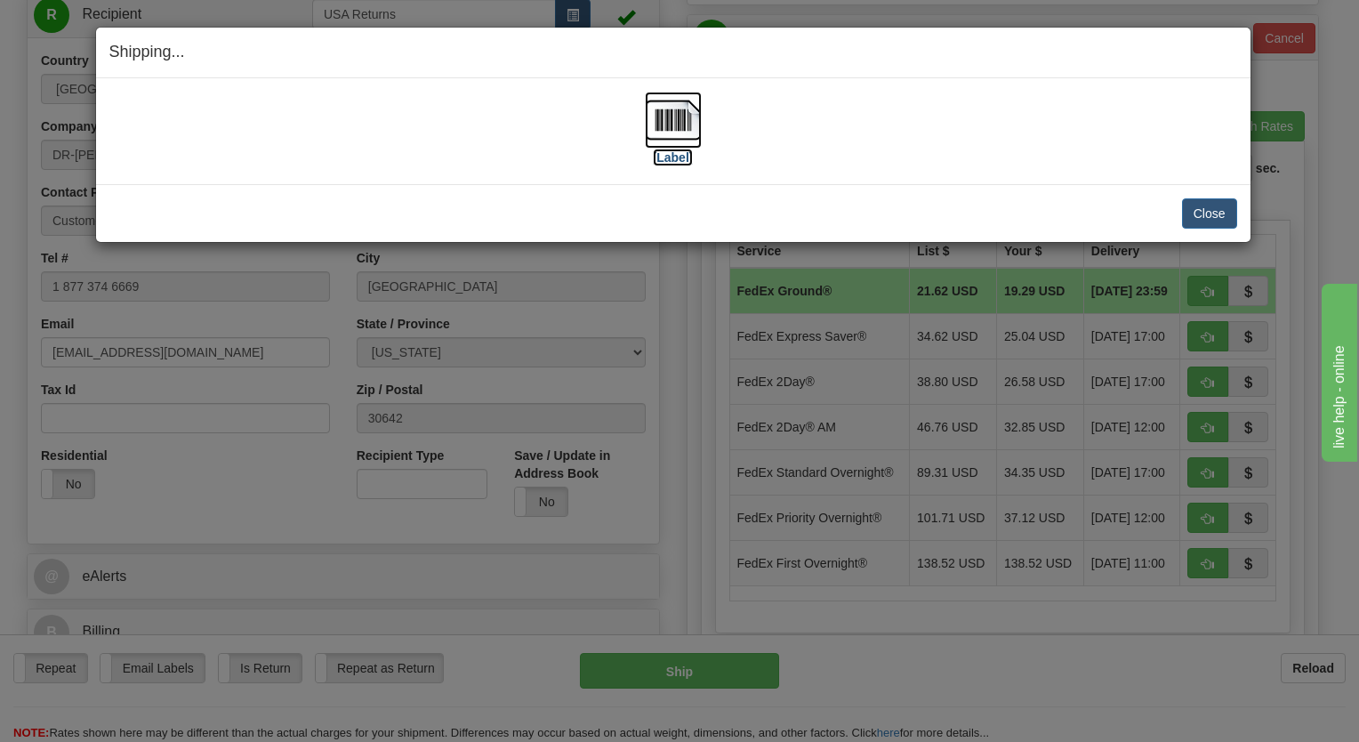
click at [669, 126] on img at bounding box center [673, 120] width 57 height 57
